Goal: Task Accomplishment & Management: Complete application form

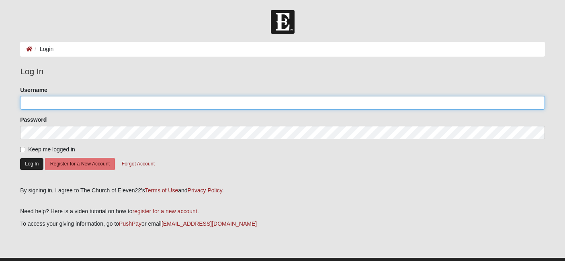
type input "jacqrogers"
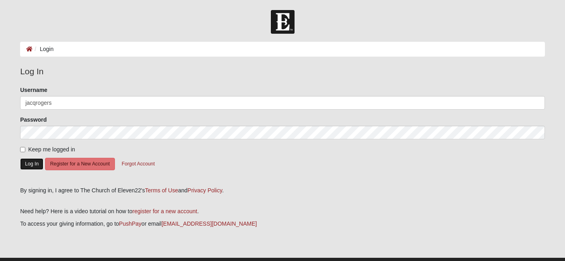
click at [39, 160] on button "Log In" at bounding box center [31, 164] width 23 height 12
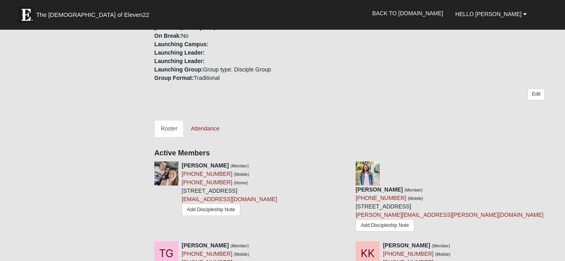
scroll to position [283, 0]
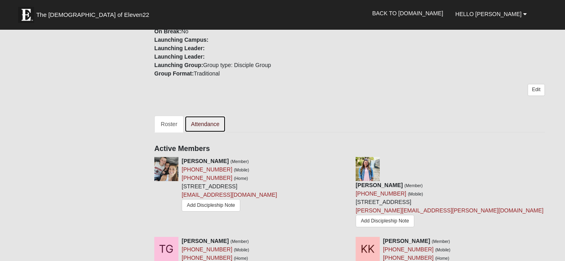
click at [210, 116] on link "Attendance" at bounding box center [204, 124] width 41 height 17
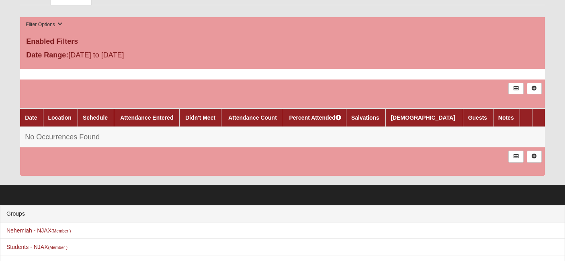
scroll to position [390, 0]
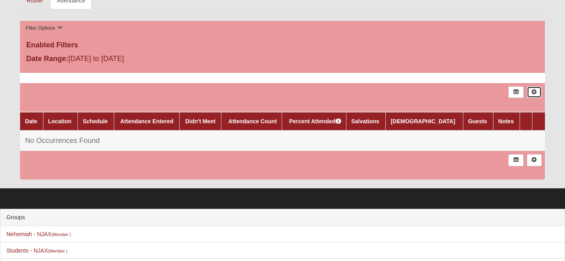
click at [532, 93] on icon at bounding box center [534, 92] width 6 height 5
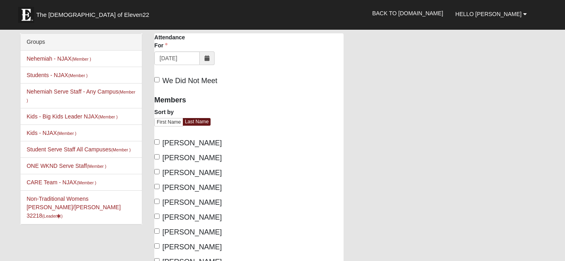
click at [208, 53] on span at bounding box center [207, 58] width 15 height 14
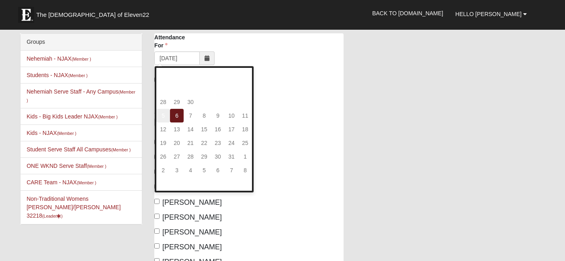
click at [165, 114] on td "5" at bounding box center [163, 116] width 14 height 14
type input "10/05/2025"
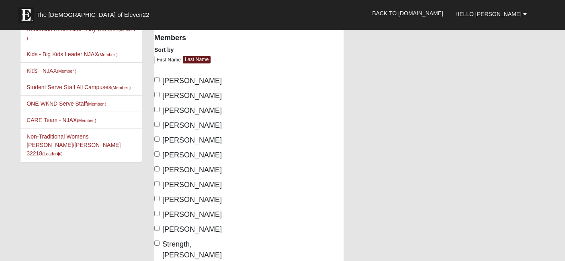
scroll to position [63, 0]
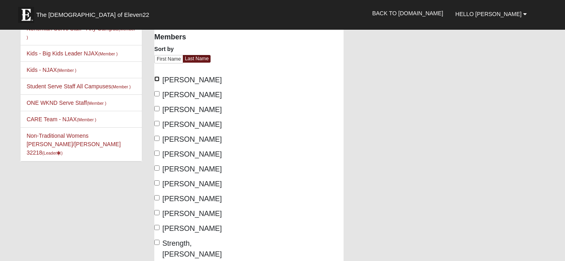
click at [157, 80] on input "Blair, Megan" at bounding box center [156, 78] width 5 height 5
checkbox input "true"
click at [157, 124] on input "Kleinheider, Kristen" at bounding box center [156, 123] width 5 height 5
checkbox input "true"
click at [158, 139] on input "Lunsford, Susan" at bounding box center [156, 138] width 5 height 5
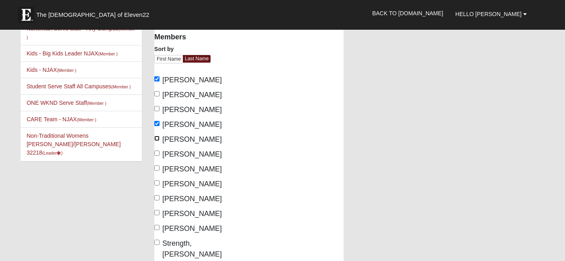
checkbox input "true"
click at [157, 169] on input "Murphy, Diane" at bounding box center [156, 167] width 5 height 5
checkbox input "true"
click at [156, 198] on input "Rogers, Jacq" at bounding box center [156, 197] width 5 height 5
checkbox input "true"
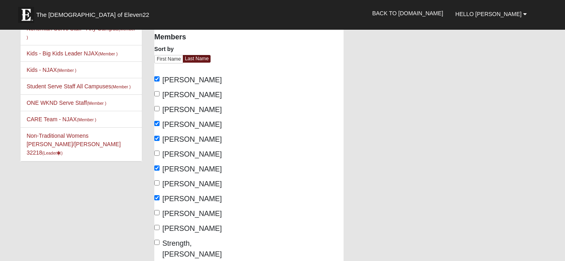
click at [155, 215] on label "Silva, Chasity Marie" at bounding box center [187, 213] width 67 height 11
click at [155, 215] on input "Silva, Chasity Marie" at bounding box center [156, 212] width 5 height 5
checkbox input "true"
click at [156, 226] on input "Stallard, Faith" at bounding box center [156, 227] width 5 height 5
checkbox input "true"
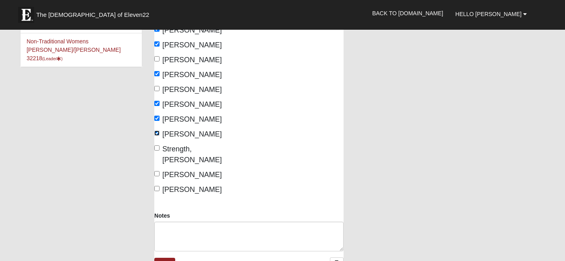
scroll to position [158, 0]
click at [157, 171] on input "Wadskier - Duque, Vanessa" at bounding box center [156, 173] width 5 height 5
checkbox input "true"
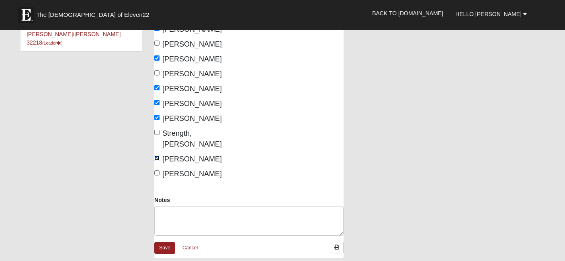
scroll to position [174, 0]
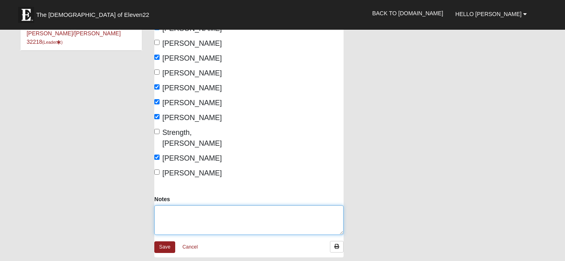
click at [175, 217] on textarea "Notes" at bounding box center [248, 220] width 189 height 30
type textarea "Jill Frantz"
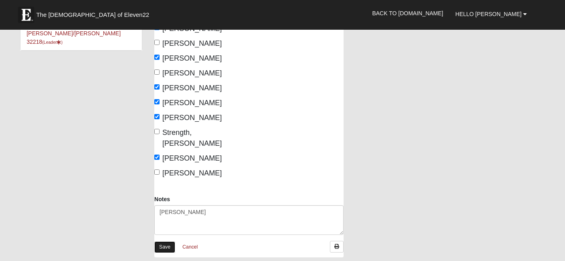
click at [167, 244] on link "Save" at bounding box center [164, 247] width 21 height 12
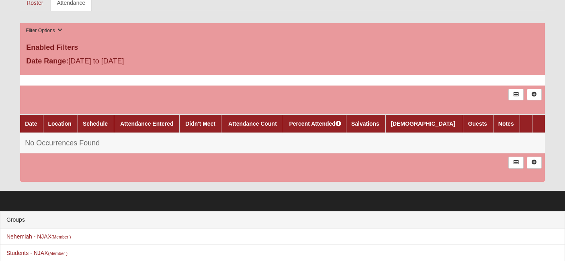
scroll to position [416, 0]
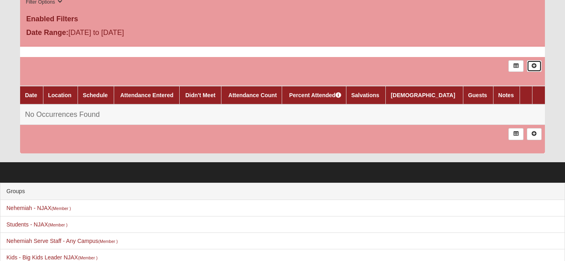
click at [535, 65] on icon at bounding box center [534, 65] width 6 height 5
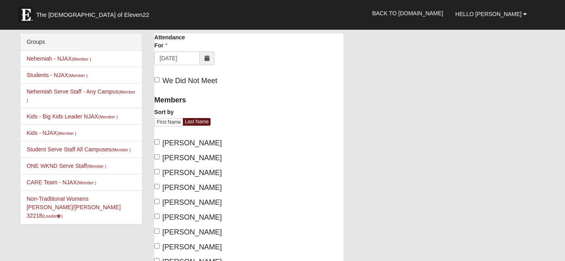
click at [208, 62] on span at bounding box center [207, 58] width 15 height 14
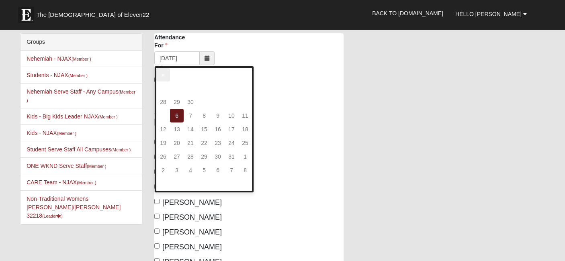
click at [165, 81] on th "«" at bounding box center [163, 75] width 14 height 14
click at [163, 117] on td "7" at bounding box center [163, 116] width 14 height 14
type input "09/07/2025"
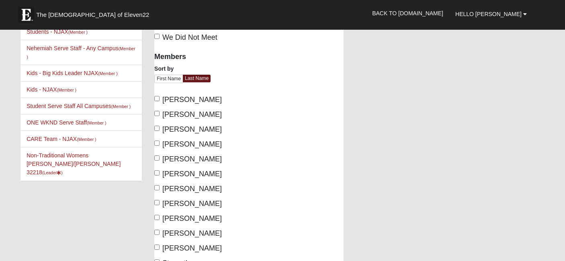
scroll to position [59, 0]
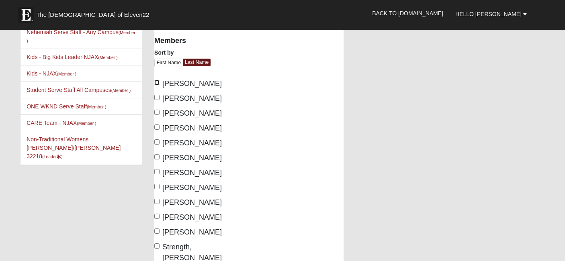
click at [158, 84] on input "Blair, Megan" at bounding box center [156, 82] width 5 height 5
checkbox input "true"
click at [156, 128] on input "Kleinheider, Kristen" at bounding box center [156, 126] width 5 height 5
checkbox input "true"
click at [158, 142] on input "Lunsford, Susan" at bounding box center [156, 141] width 5 height 5
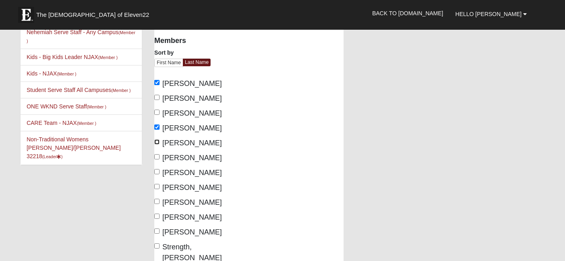
checkbox input "true"
click at [157, 172] on input "Murphy, Diane" at bounding box center [156, 171] width 5 height 5
checkbox input "true"
click at [157, 188] on input "Rammage, Ashley" at bounding box center [156, 186] width 5 height 5
checkbox input "true"
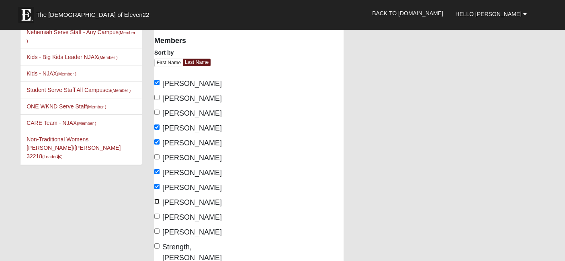
click at [157, 201] on input "Rogers, Jacq" at bounding box center [156, 201] width 5 height 5
checkbox input "true"
click at [157, 216] on input "Silva, Chasity Marie" at bounding box center [156, 216] width 5 height 5
checkbox input "true"
click at [157, 230] on input "Stallard, Faith" at bounding box center [156, 230] width 5 height 5
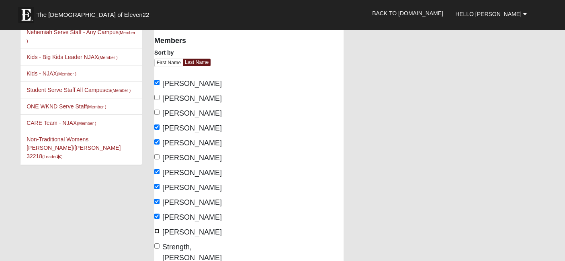
checkbox input "true"
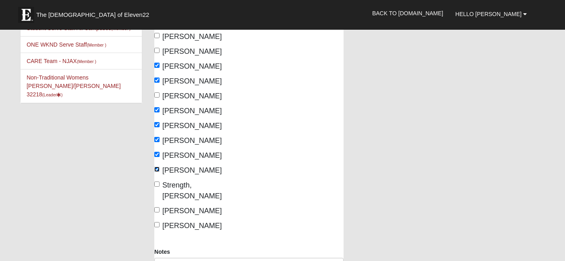
scroll to position [143, 0]
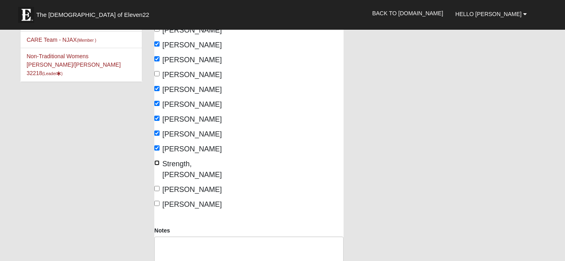
click at [159, 163] on input "Strength, Suzanne" at bounding box center [156, 162] width 5 height 5
checkbox input "true"
click at [158, 186] on input "Wadskier - Duque, Vanessa" at bounding box center [156, 188] width 5 height 5
checkbox input "true"
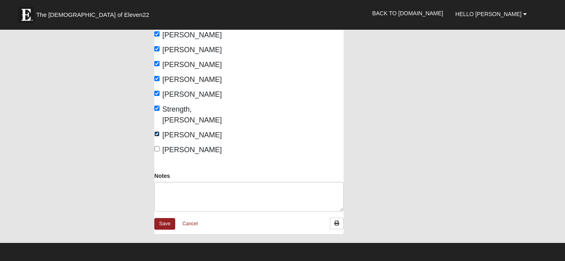
scroll to position [210, 0]
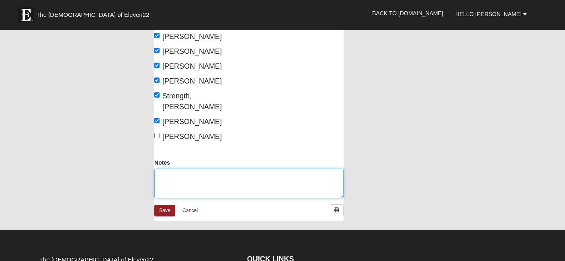
click at [170, 184] on textarea "Notes" at bounding box center [248, 184] width 189 height 30
type textarea "Jill Frantz"
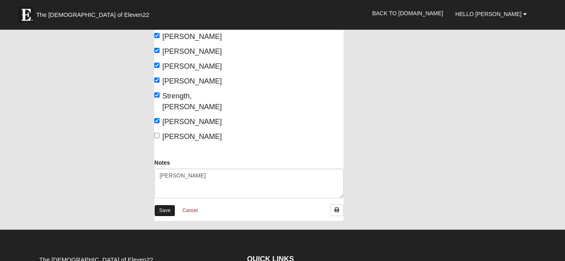
click at [165, 209] on link "Save" at bounding box center [164, 211] width 21 height 12
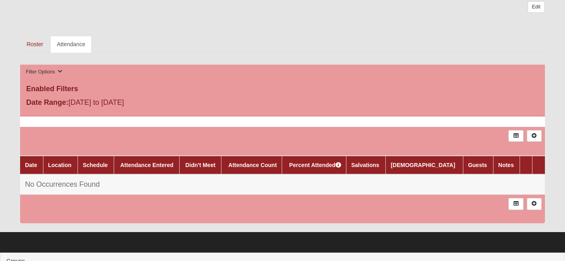
scroll to position [344, 0]
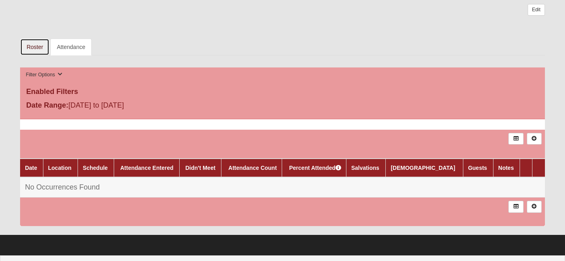
click at [36, 46] on link "Roster" at bounding box center [34, 47] width 29 height 17
